Goal: Entertainment & Leisure: Consume media (video, audio)

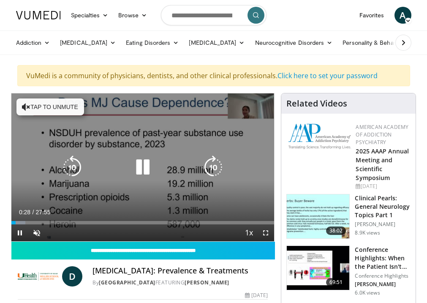
click at [73, 171] on icon "Video Player" at bounding box center [72, 167] width 24 height 24
click at [110, 198] on div "30 seconds Tap to unmute" at bounding box center [142, 167] width 263 height 148
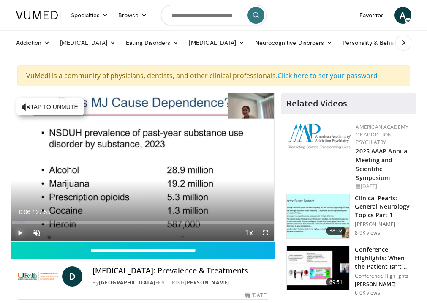
click at [18, 230] on span "Video Player" at bounding box center [19, 232] width 17 height 17
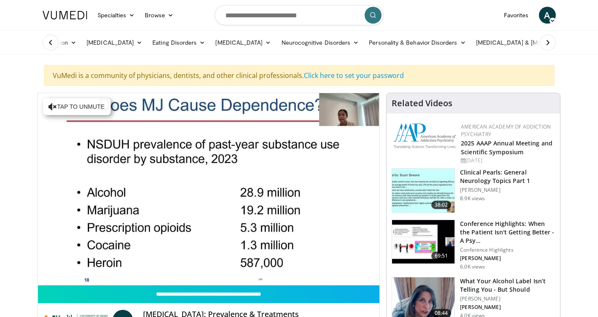
click at [334, 187] on div "30 seconds Tap to unmute" at bounding box center [209, 189] width 342 height 192
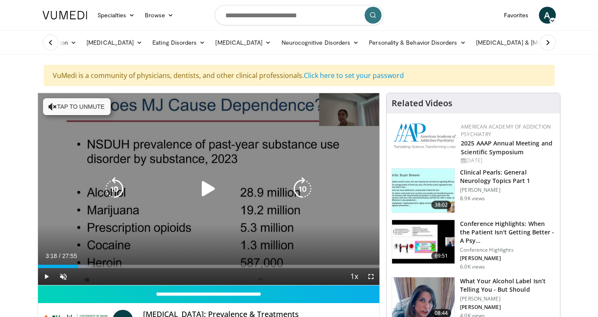
click at [206, 188] on icon "Video Player" at bounding box center [209, 189] width 24 height 24
click at [119, 187] on icon "Video Player" at bounding box center [115, 189] width 24 height 24
click at [113, 191] on icon "Video Player" at bounding box center [115, 189] width 24 height 24
click at [139, 144] on div "10 seconds Tap to unmute" at bounding box center [209, 189] width 342 height 192
click at [206, 189] on icon "Video Player" at bounding box center [209, 189] width 24 height 24
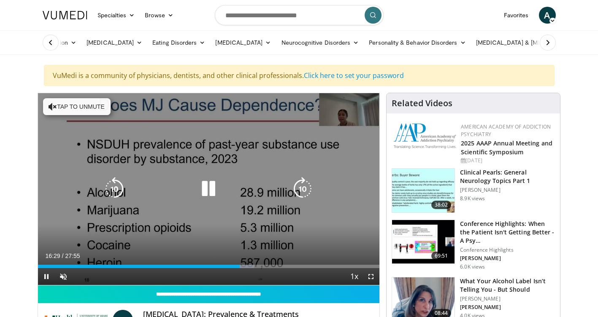
click at [206, 189] on icon "Video Player" at bounding box center [209, 189] width 24 height 24
click at [54, 226] on div "10 seconds Tap to unmute" at bounding box center [209, 189] width 342 height 192
click at [208, 184] on icon "Video Player" at bounding box center [209, 189] width 24 height 24
click at [203, 185] on icon "Video Player" at bounding box center [209, 189] width 24 height 24
click at [301, 184] on icon "Video Player" at bounding box center [303, 189] width 24 height 24
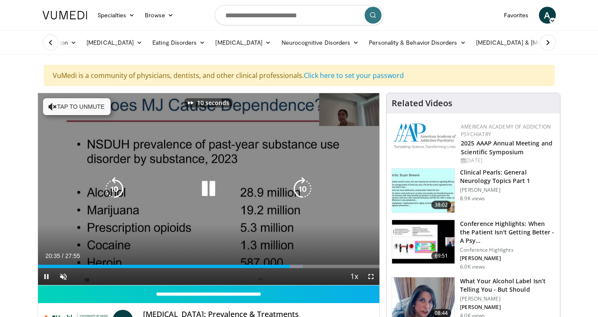
click at [236, 220] on div "10 seconds Tap to unmute" at bounding box center [209, 189] width 342 height 192
click at [118, 187] on icon "Video Player" at bounding box center [115, 189] width 24 height 24
click at [118, 190] on icon "Video Player" at bounding box center [115, 189] width 24 height 24
click at [306, 185] on icon "Video Player" at bounding box center [303, 189] width 24 height 24
click at [304, 185] on icon "Video Player" at bounding box center [303, 189] width 24 height 24
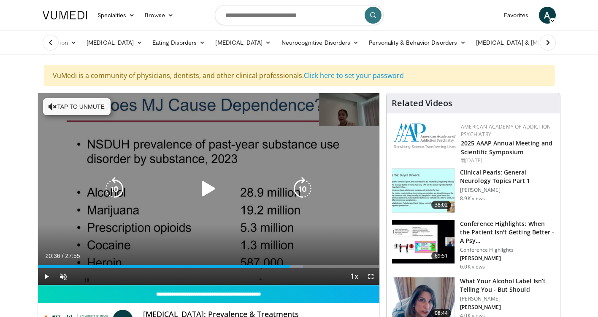
click at [304, 190] on icon "Video Player" at bounding box center [303, 189] width 24 height 24
click at [302, 191] on icon "Video Player" at bounding box center [303, 189] width 24 height 24
click at [299, 192] on icon "Video Player" at bounding box center [303, 189] width 24 height 24
click at [209, 184] on icon "Video Player" at bounding box center [209, 189] width 24 height 24
click at [304, 192] on icon "Video Player" at bounding box center [303, 189] width 24 height 24
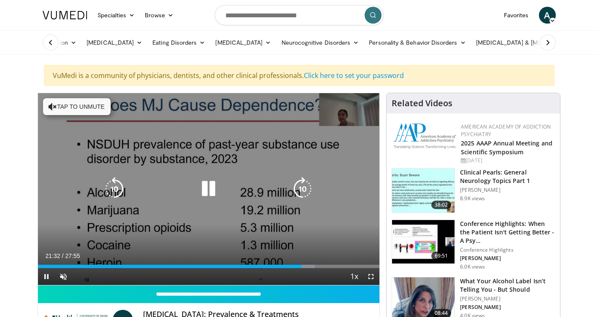
click at [307, 195] on icon "Video Player" at bounding box center [303, 189] width 24 height 24
click at [299, 188] on icon "Video Player" at bounding box center [303, 189] width 24 height 24
click at [303, 190] on icon "Video Player" at bounding box center [303, 189] width 24 height 24
click at [304, 192] on icon "Video Player" at bounding box center [303, 189] width 24 height 24
click at [215, 100] on p "10 seconds" at bounding box center [213, 103] width 32 height 6
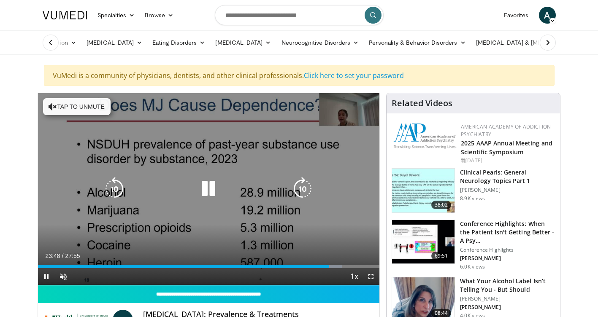
click at [296, 191] on icon "Video Player" at bounding box center [303, 189] width 24 height 24
click at [297, 191] on icon "Video Player" at bounding box center [303, 189] width 24 height 24
click at [303, 193] on icon "Video Player" at bounding box center [303, 189] width 24 height 24
click at [299, 187] on icon "Video Player" at bounding box center [303, 189] width 24 height 24
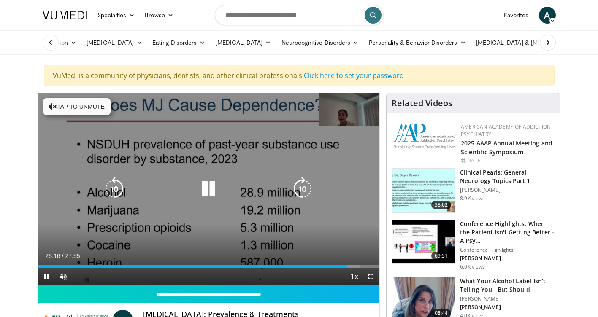
click at [303, 192] on icon "Video Player" at bounding box center [303, 189] width 24 height 24
click at [300, 194] on icon "Video Player" at bounding box center [303, 189] width 24 height 24
click at [301, 188] on icon "Video Player" at bounding box center [303, 189] width 24 height 24
click at [297, 190] on icon "Video Player" at bounding box center [303, 189] width 24 height 24
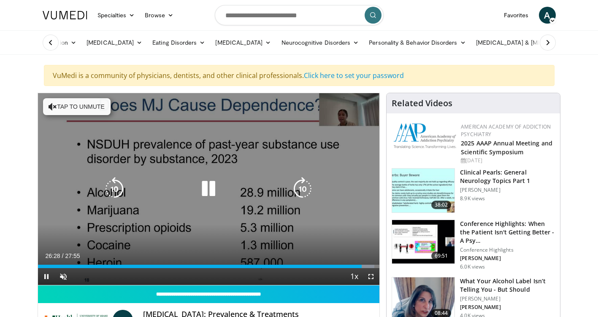
click at [301, 192] on icon "Video Player" at bounding box center [303, 189] width 24 height 24
click at [301, 187] on icon "Video Player" at bounding box center [303, 189] width 24 height 24
click at [297, 192] on icon "Video Player" at bounding box center [303, 189] width 24 height 24
click at [299, 191] on icon "Video Player" at bounding box center [303, 189] width 24 height 24
